Goal: Navigation & Orientation: Find specific page/section

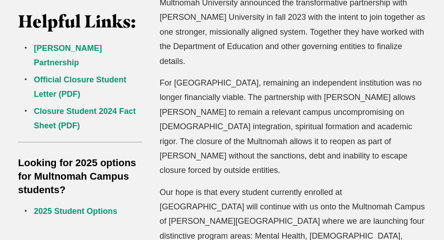
scroll to position [298, 0]
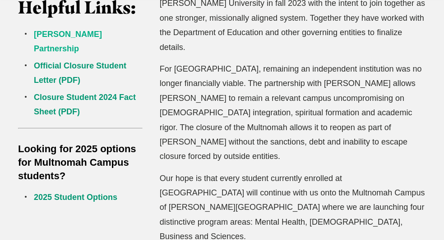
click at [87, 31] on link "[PERSON_NAME] Partnership" at bounding box center [68, 41] width 68 height 23
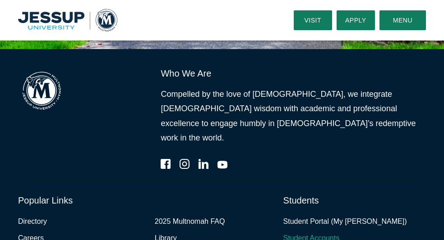
scroll to position [1160, 0]
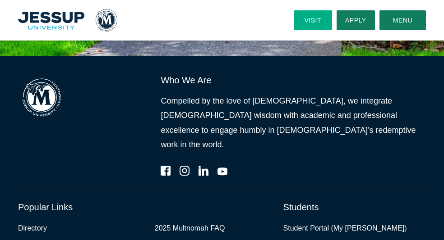
click at [318, 22] on link "Visit" at bounding box center [313, 20] width 38 height 20
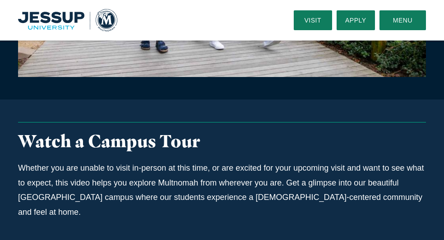
scroll to position [489, 0]
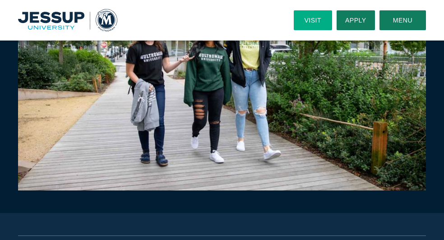
click at [322, 20] on link "Visit" at bounding box center [313, 20] width 38 height 20
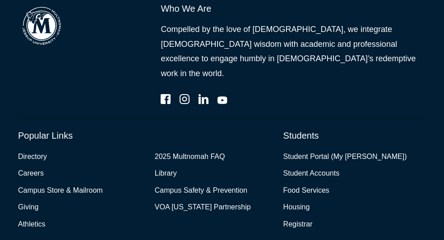
scroll to position [1152, 0]
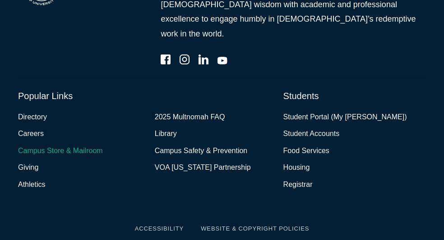
click at [41, 145] on link "Campus Store & Mailroom" at bounding box center [60, 151] width 85 height 13
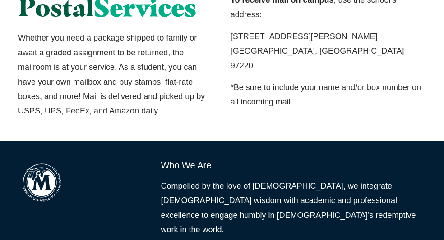
scroll to position [792, 0]
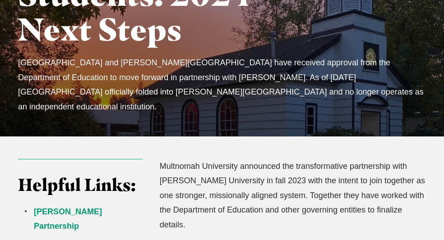
scroll to position [143, 0]
